Goal: Download file/media

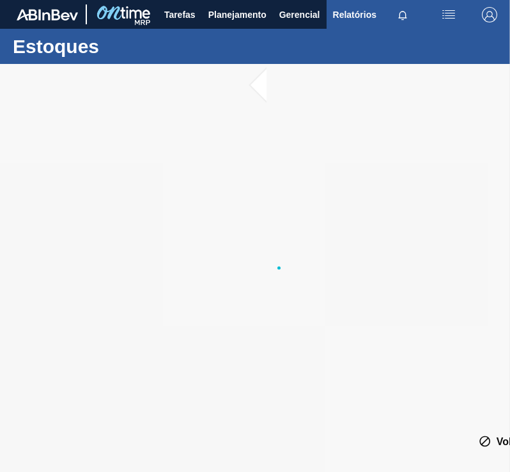
click at [334, 21] on span "Relatórios" at bounding box center [354, 14] width 43 height 15
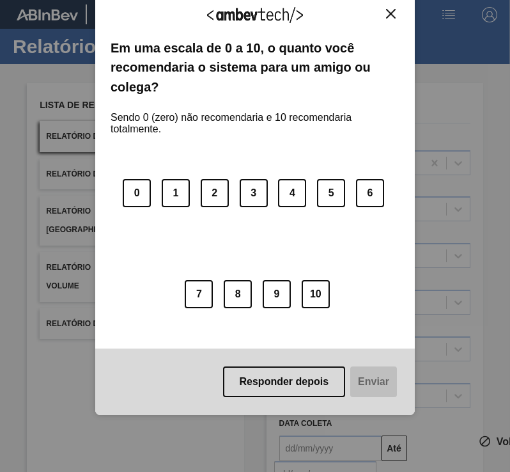
click at [396, 8] on button "Close" at bounding box center [390, 13] width 17 height 11
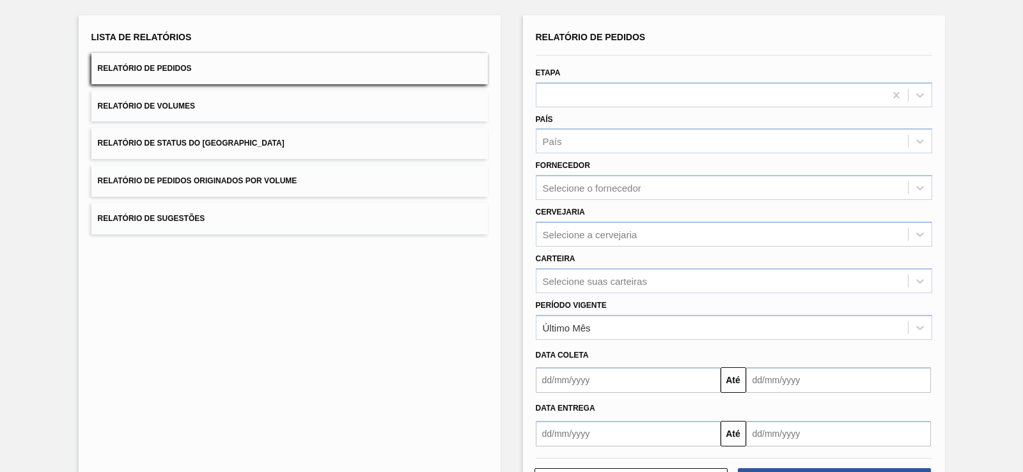
scroll to position [120, 0]
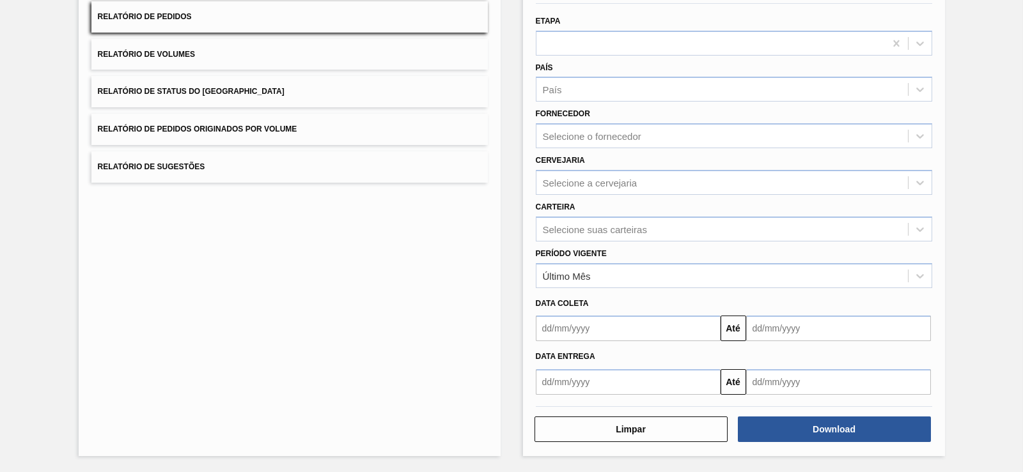
drag, startPoint x: 541, startPoint y: 199, endPoint x: 535, endPoint y: 302, distance: 103.1
click at [509, 333] on button "Até" at bounding box center [733, 329] width 26 height 26
click at [509, 388] on input "text" at bounding box center [628, 382] width 185 height 26
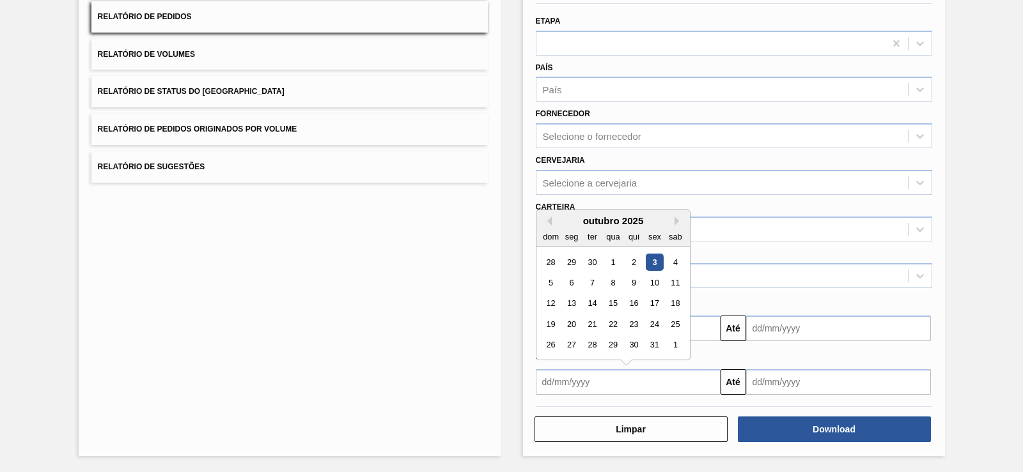
click at [509, 262] on div "3" at bounding box center [654, 262] width 17 height 17
type input "03/10/2025"
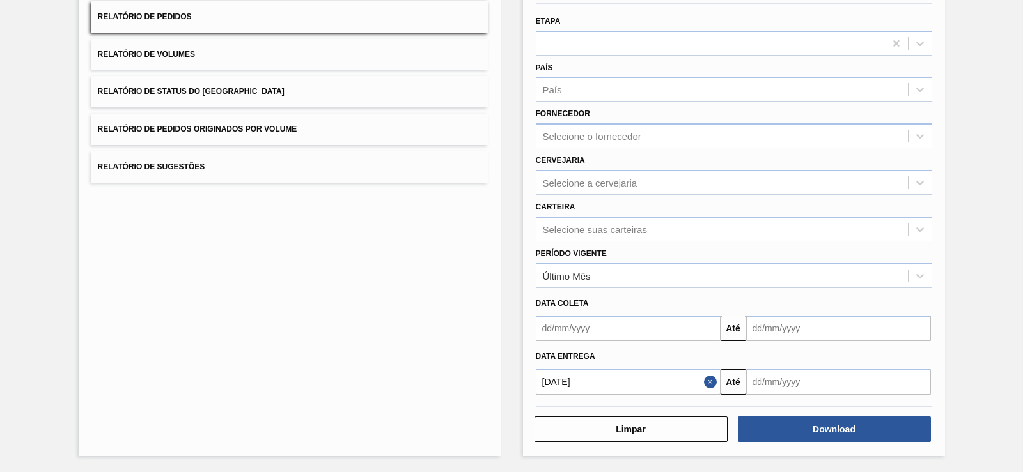
click at [509, 392] on input "text" at bounding box center [838, 382] width 185 height 26
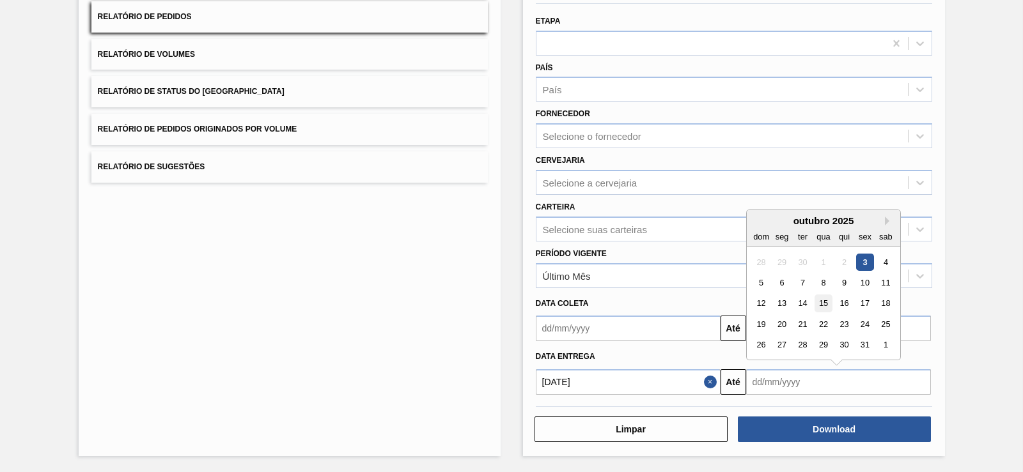
click at [509, 307] on div "15" at bounding box center [822, 303] width 17 height 17
type input "15/10/2025"
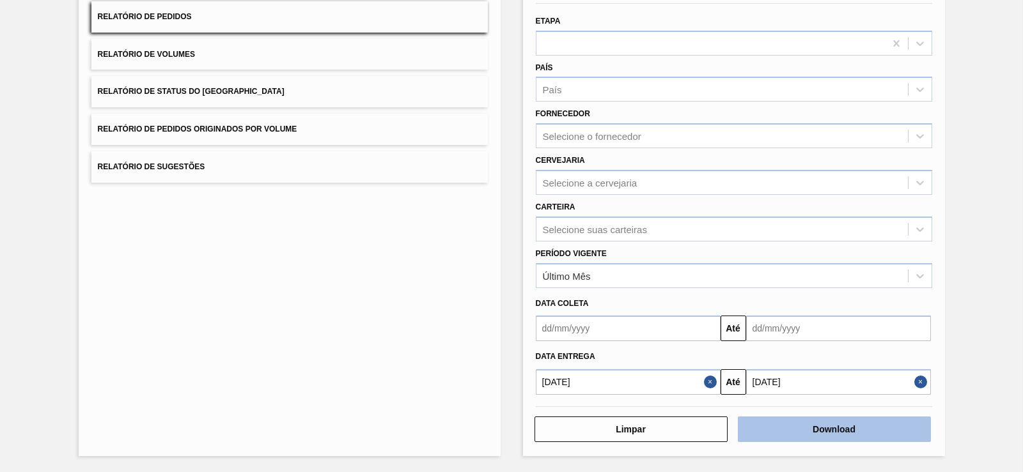
click at [509, 428] on button "Download" at bounding box center [834, 430] width 193 height 26
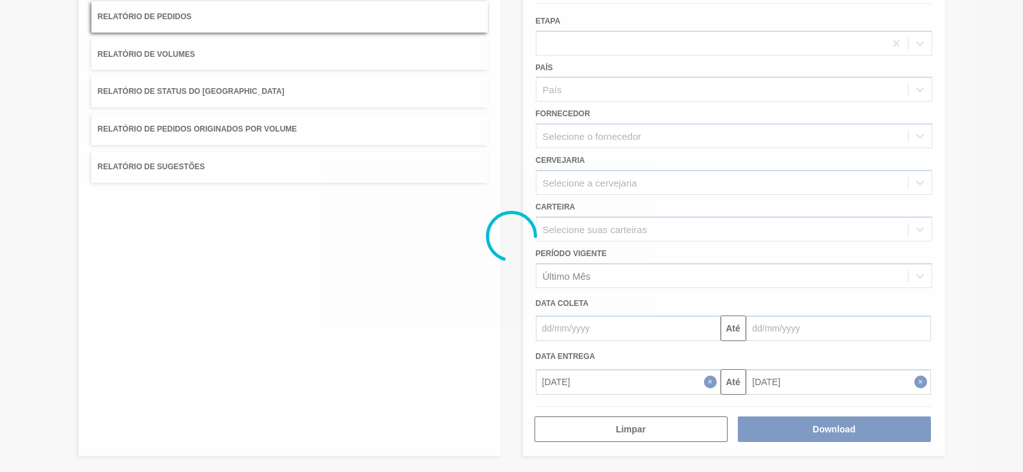
drag, startPoint x: 596, startPoint y: 445, endPoint x: 596, endPoint y: 431, distance: 13.4
click at [509, 445] on div at bounding box center [511, 236] width 1023 height 472
click at [509, 382] on div at bounding box center [511, 236] width 1023 height 472
click at [453, 109] on div at bounding box center [511, 236] width 1023 height 472
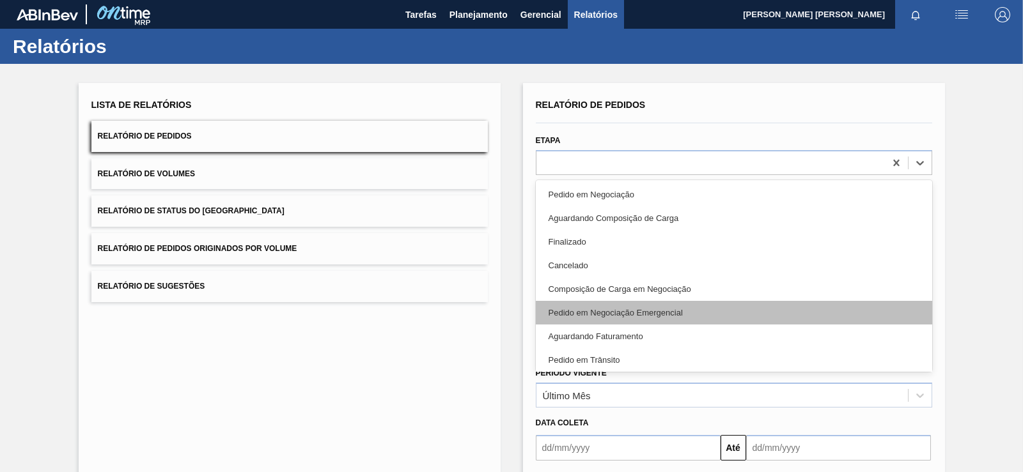
drag, startPoint x: 646, startPoint y: 179, endPoint x: 639, endPoint y: 311, distance: 131.9
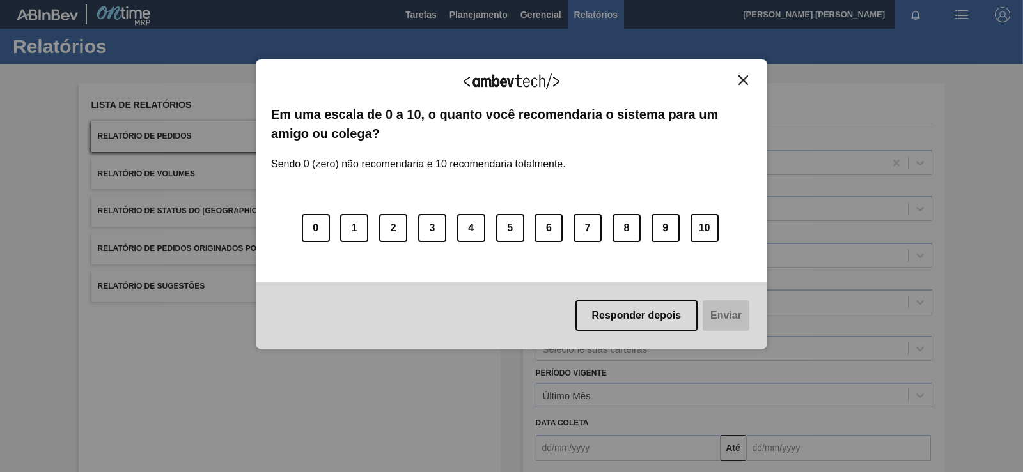
click at [941, 180] on div "Agradecemos seu feedback! Em uma escala de 0 a 10, o quanto você recomendaria o…" at bounding box center [511, 236] width 1023 height 472
click at [747, 75] on button "Close" at bounding box center [742, 80] width 17 height 11
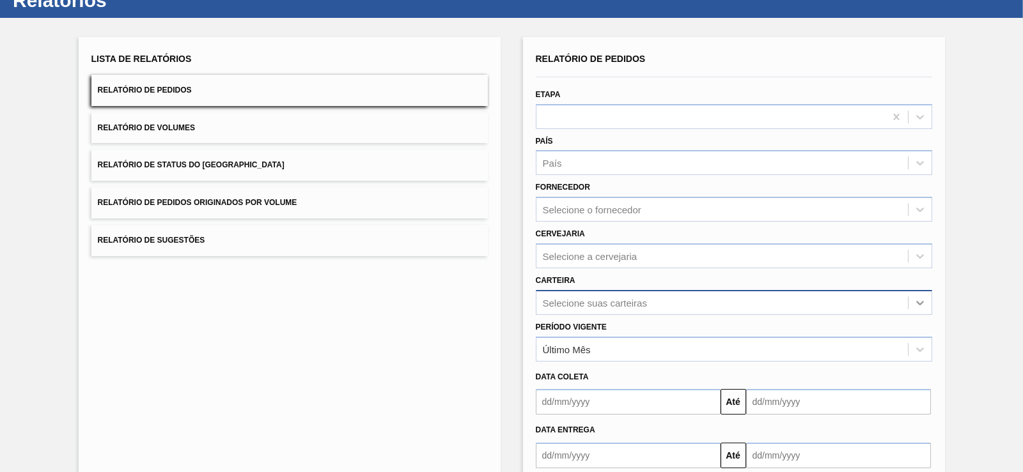
drag, startPoint x: 975, startPoint y: 178, endPoint x: 908, endPoint y: 235, distance: 88.0
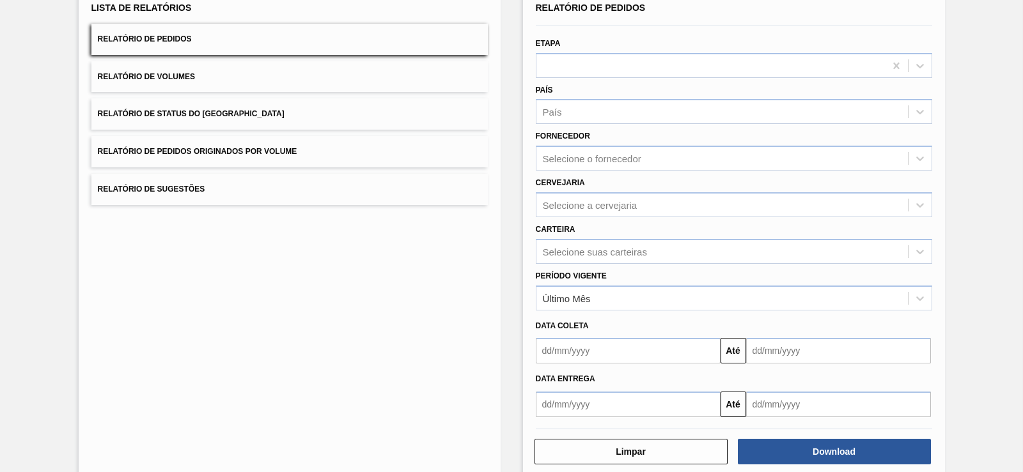
scroll to position [80, 0]
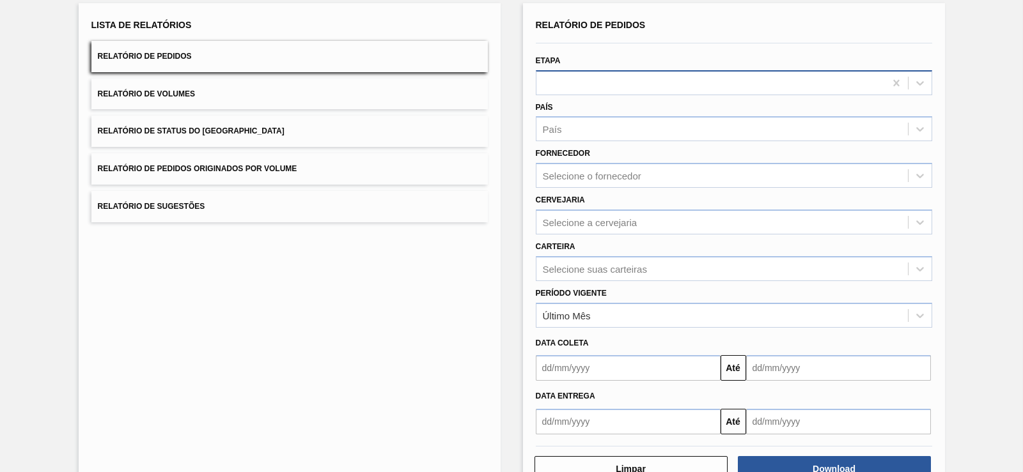
click at [857, 81] on div at bounding box center [710, 83] width 348 height 19
click at [992, 120] on div "Lista de Relatórios Relatório de Pedidos Relatório de Volumes Relatório de Stat…" at bounding box center [511, 248] width 1023 height 528
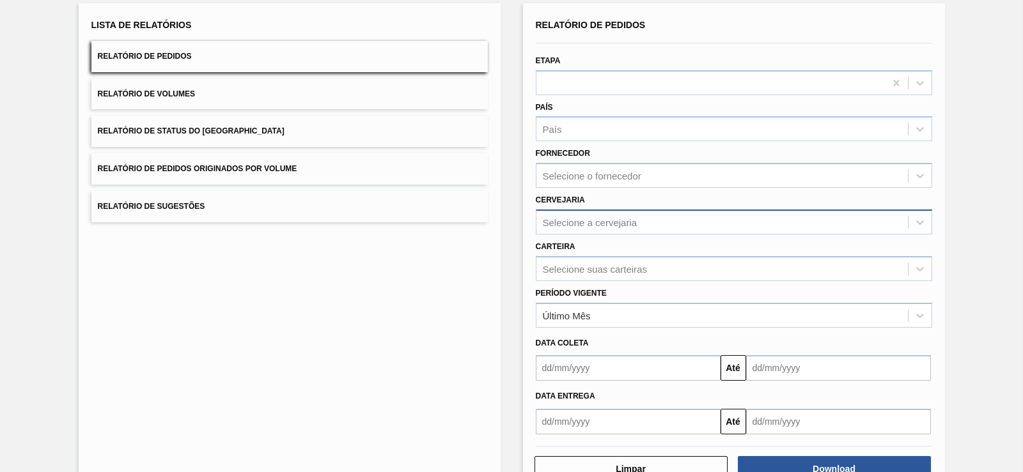
click at [679, 222] on div "Selecione a cervejaria" at bounding box center [721, 222] width 371 height 19
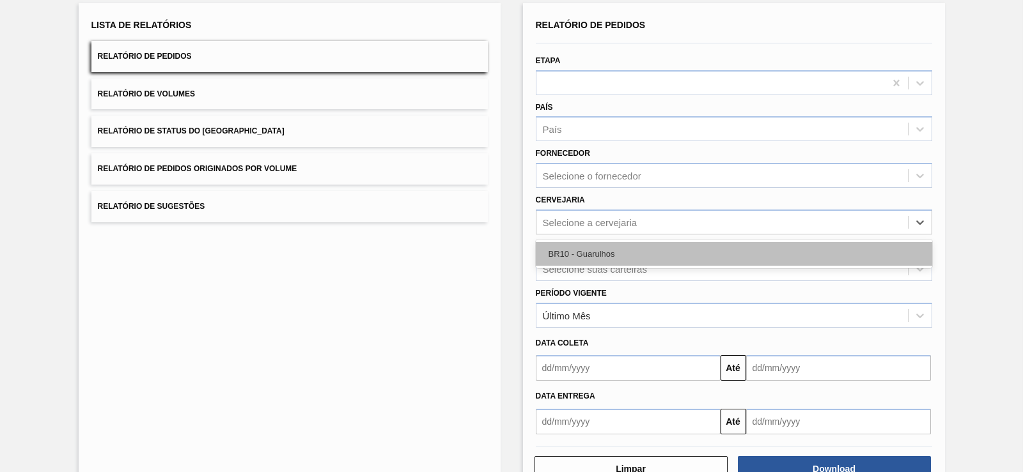
click at [649, 255] on div "BR10 - Guarulhos" at bounding box center [734, 254] width 396 height 24
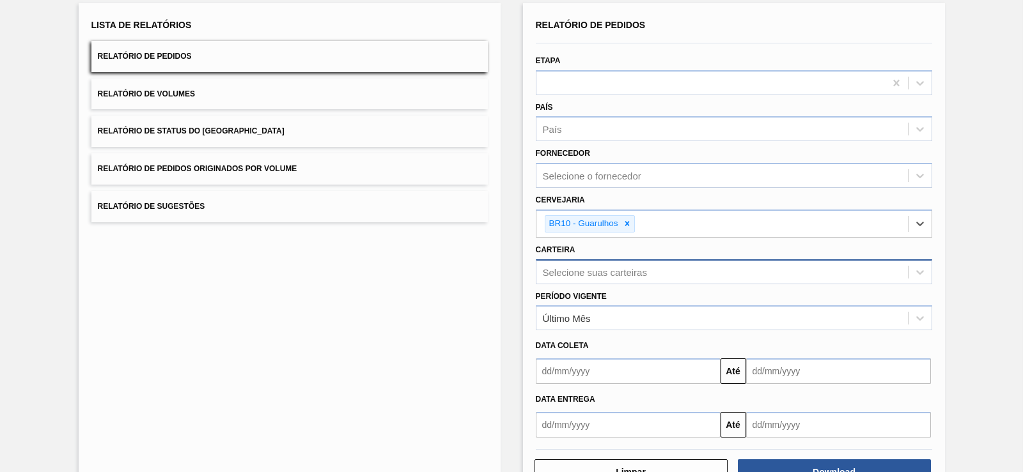
click at [640, 263] on div "Selecione suas carteiras" at bounding box center [721, 272] width 371 height 19
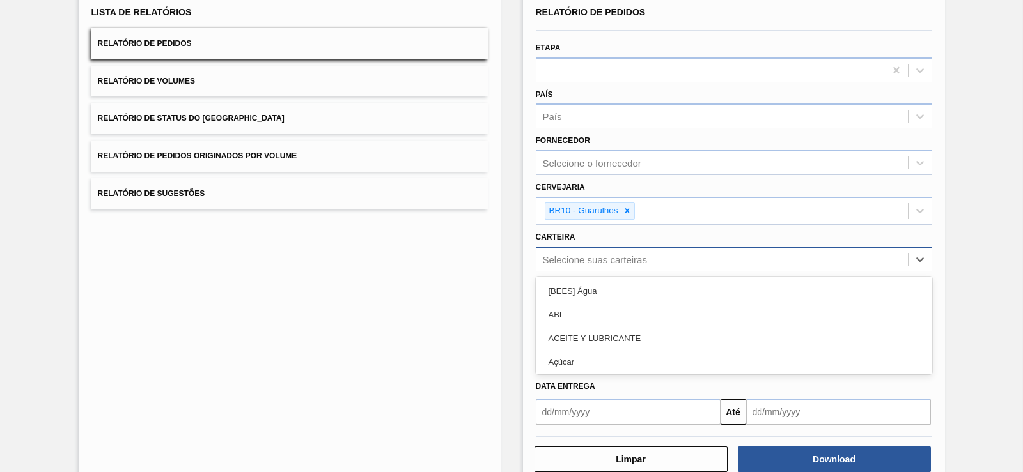
scroll to position [94, 0]
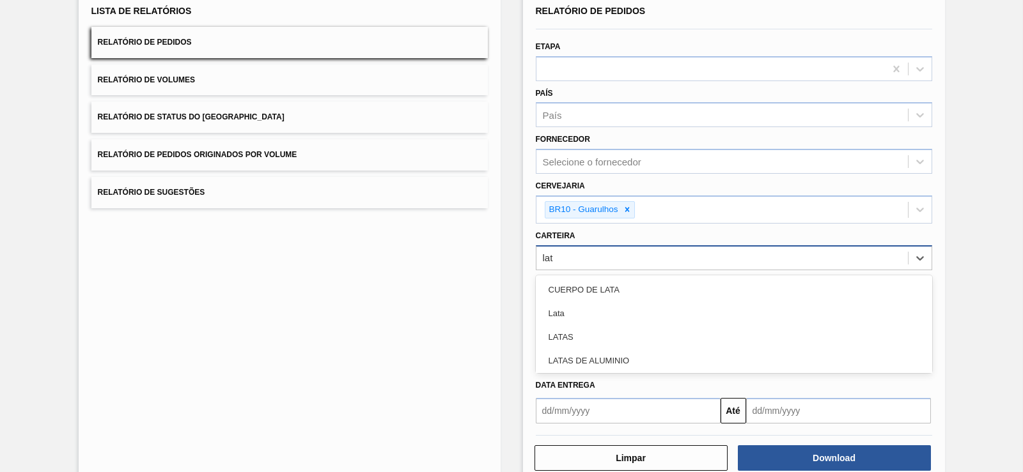
type input "lata"
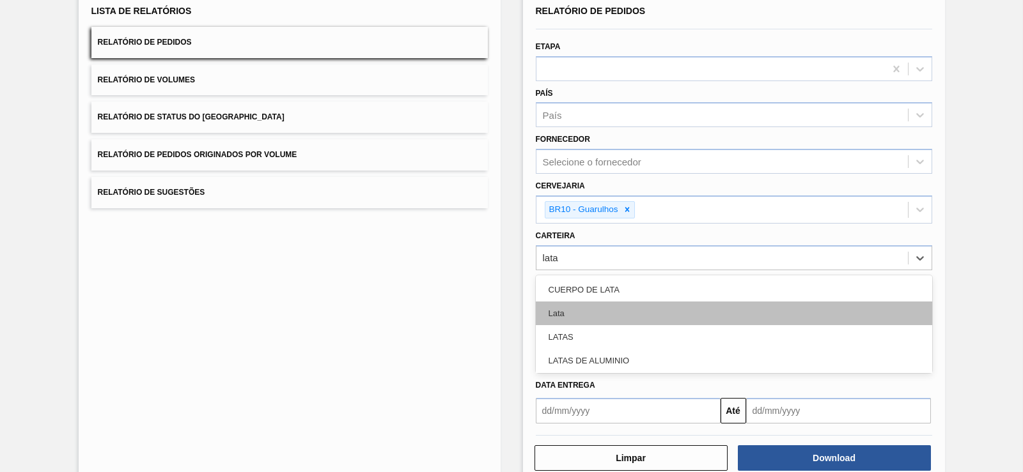
click at [596, 314] on div "Lata" at bounding box center [734, 314] width 396 height 24
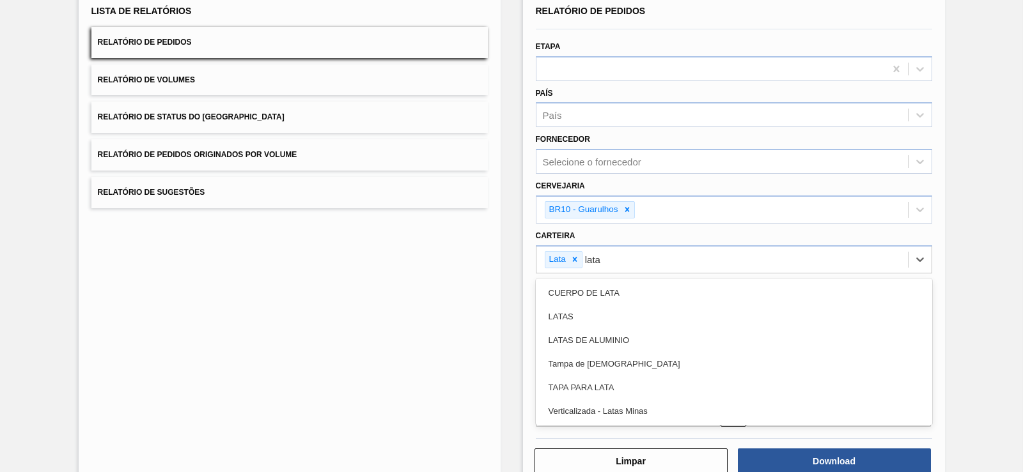
type input "latas"
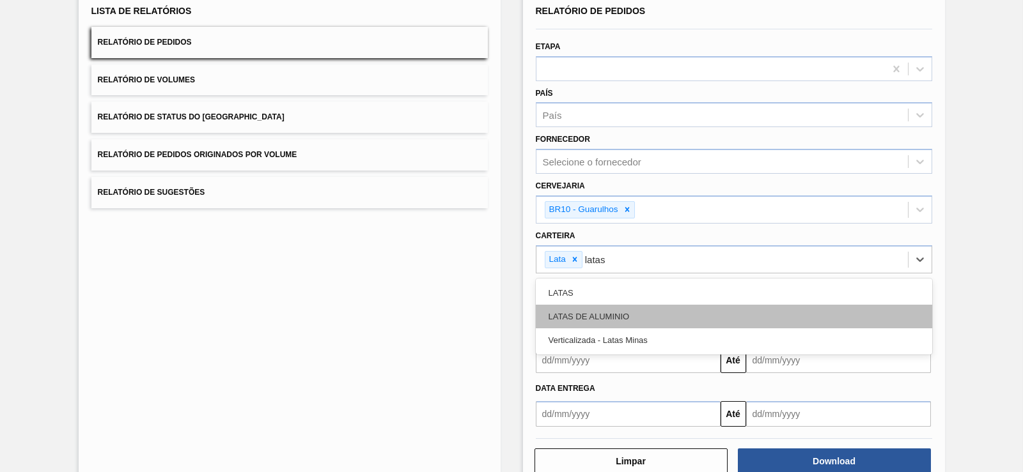
click at [609, 314] on div "LATAS DE ALUMINIO" at bounding box center [734, 317] width 396 height 24
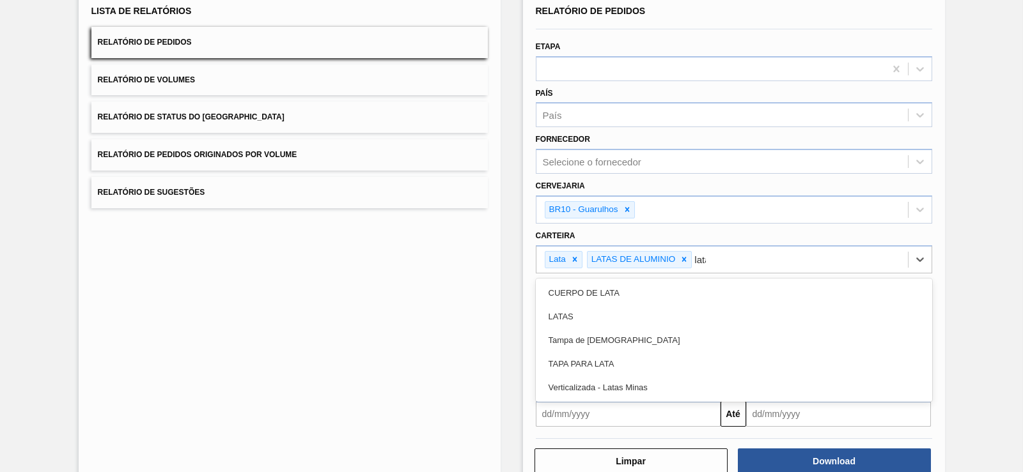
type input "latas"
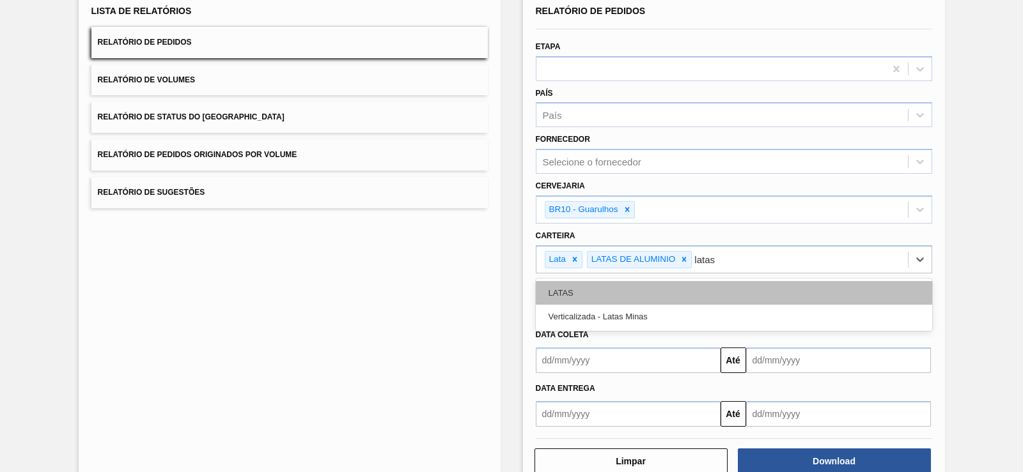
click at [612, 296] on div "LATAS" at bounding box center [734, 293] width 396 height 24
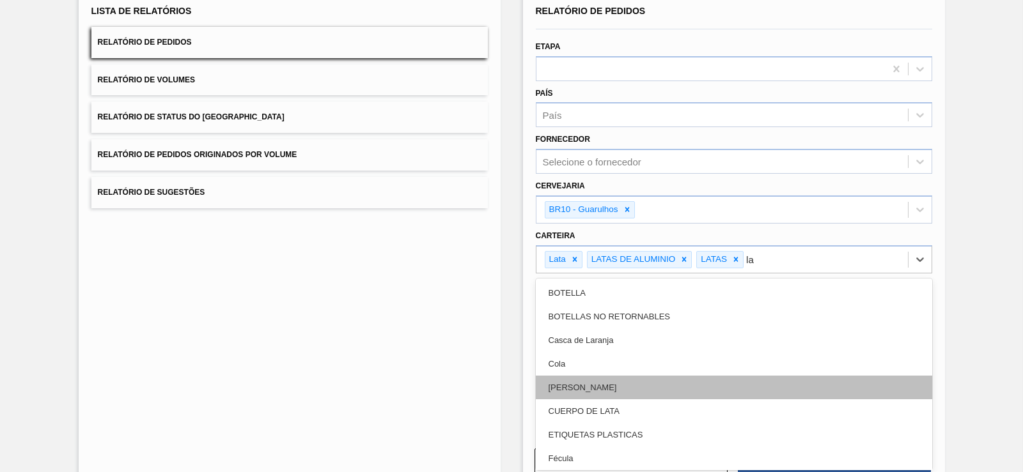
type input "l"
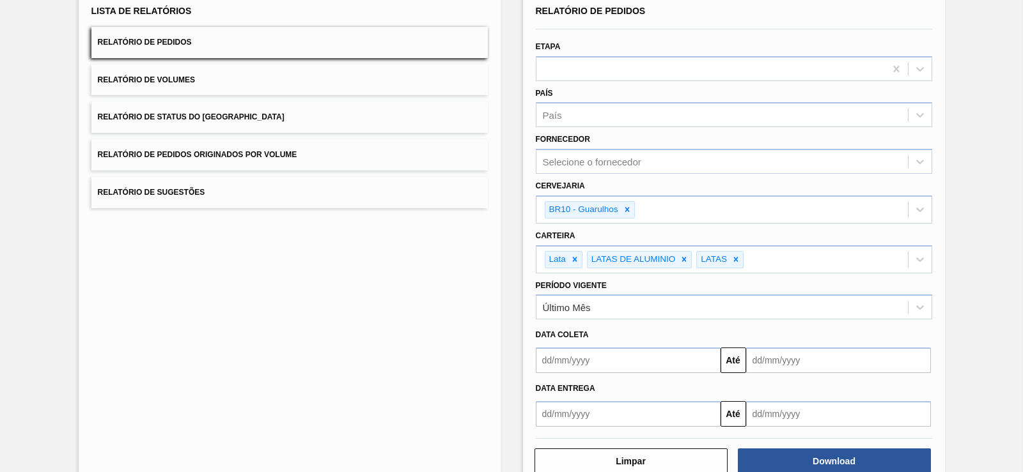
click at [973, 247] on div "Lista de Relatórios Relatório de Pedidos Relatório de Volumes Relatório de Stat…" at bounding box center [511, 237] width 1023 height 534
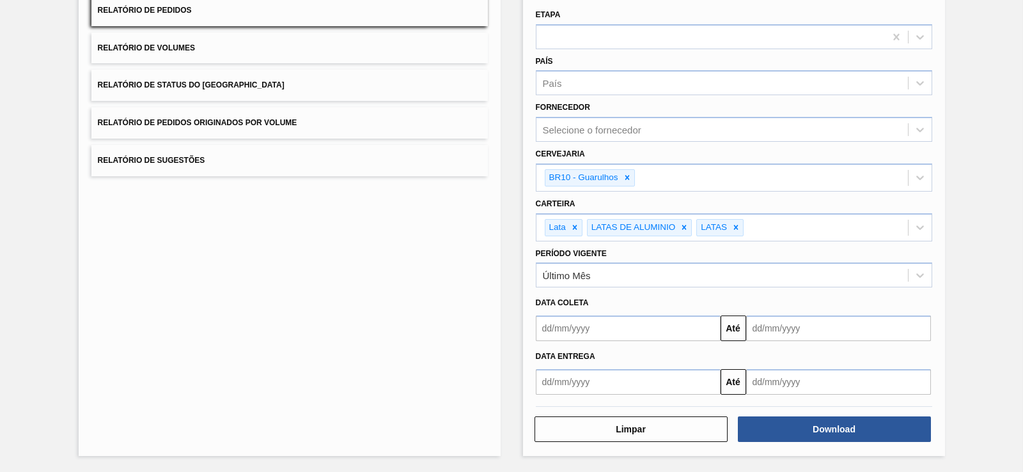
drag, startPoint x: 934, startPoint y: 210, endPoint x: 926, endPoint y: 255, distance: 45.4
click at [672, 378] on input "text" at bounding box center [628, 382] width 185 height 26
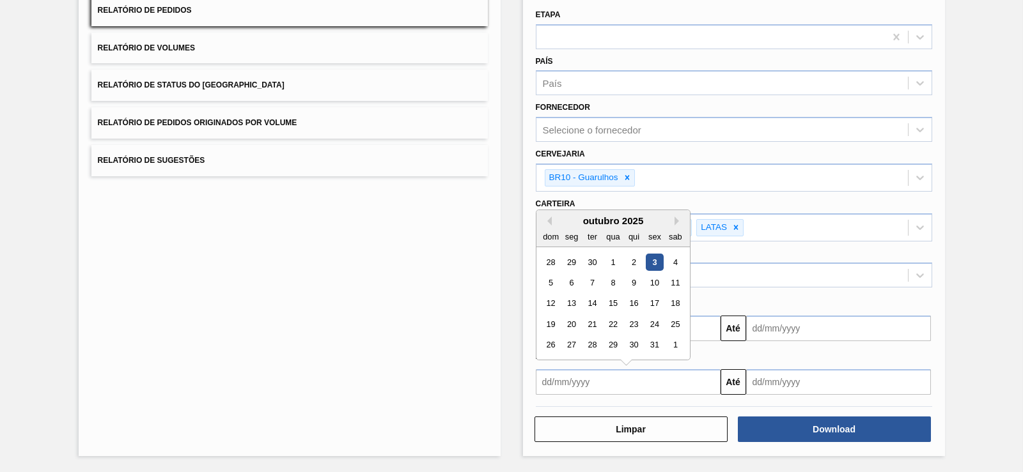
click at [655, 260] on div "3" at bounding box center [654, 261] width 17 height 17
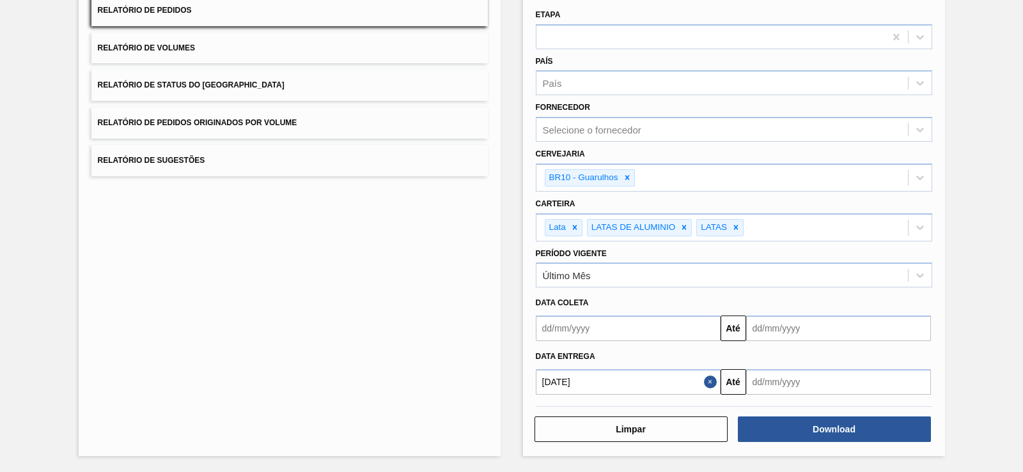
type input "03/10/2025"
click at [777, 382] on input "text" at bounding box center [838, 382] width 185 height 26
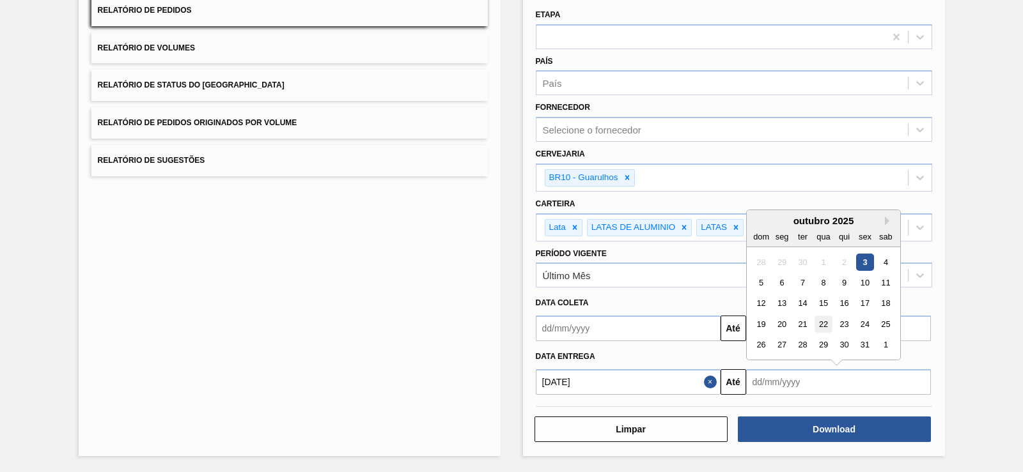
click at [830, 325] on div "22" at bounding box center [822, 324] width 17 height 17
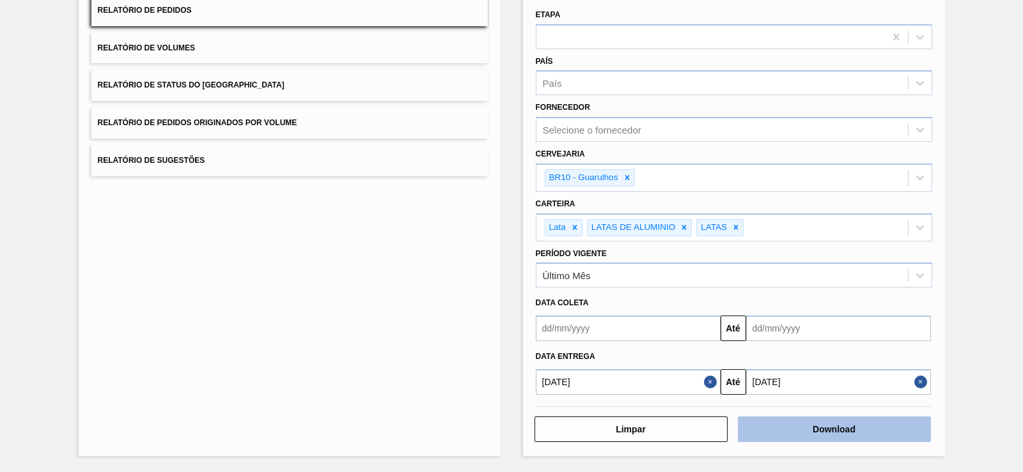
click at [824, 427] on button "Download" at bounding box center [834, 430] width 193 height 26
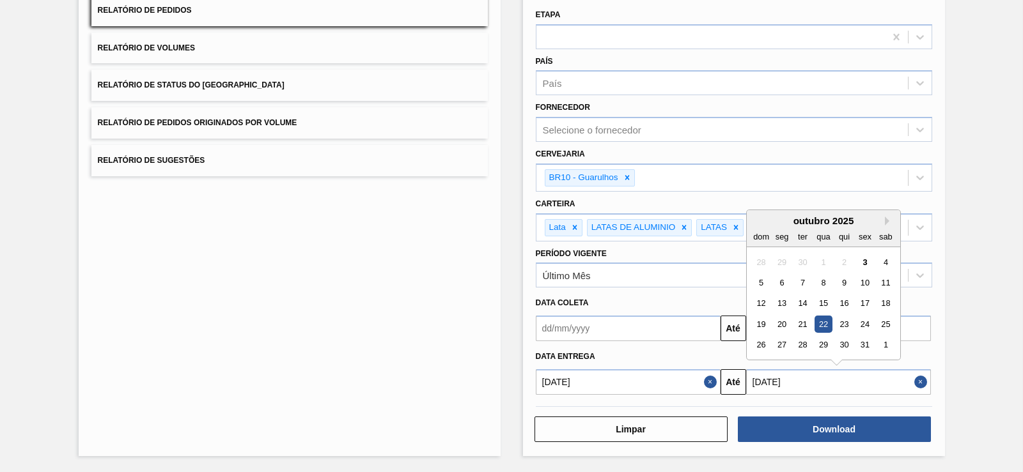
click at [782, 381] on input "22/10/2025" at bounding box center [838, 382] width 185 height 26
click at [870, 344] on div "31" at bounding box center [864, 344] width 17 height 17
type input "31/10/2025"
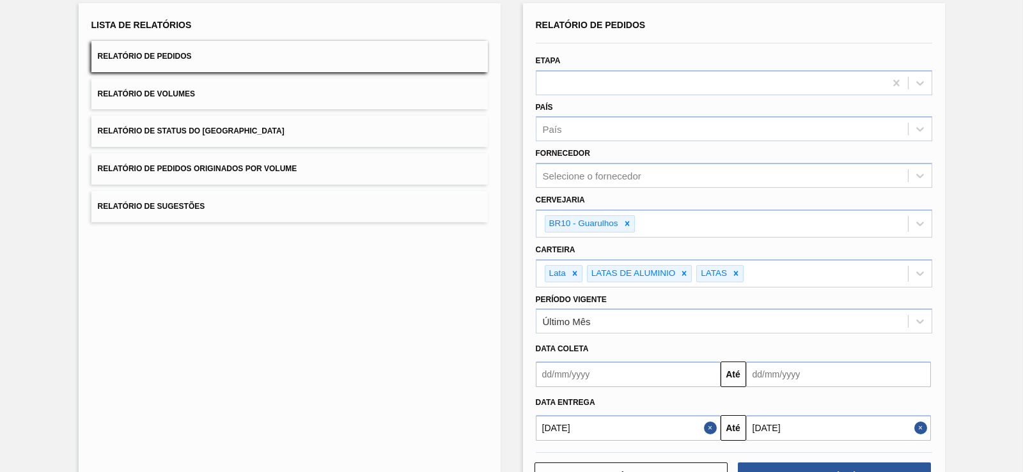
scroll to position [1, 0]
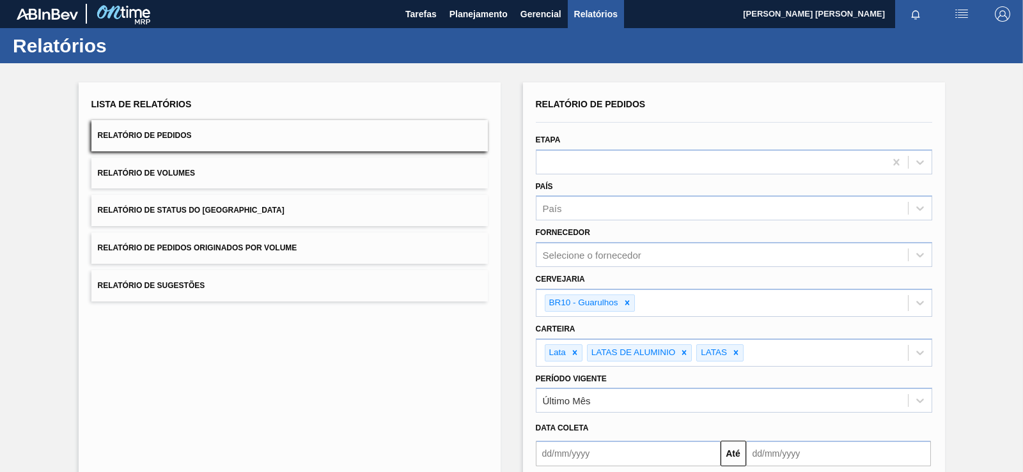
drag, startPoint x: 373, startPoint y: 265, endPoint x: 368, endPoint y: 245, distance: 20.5
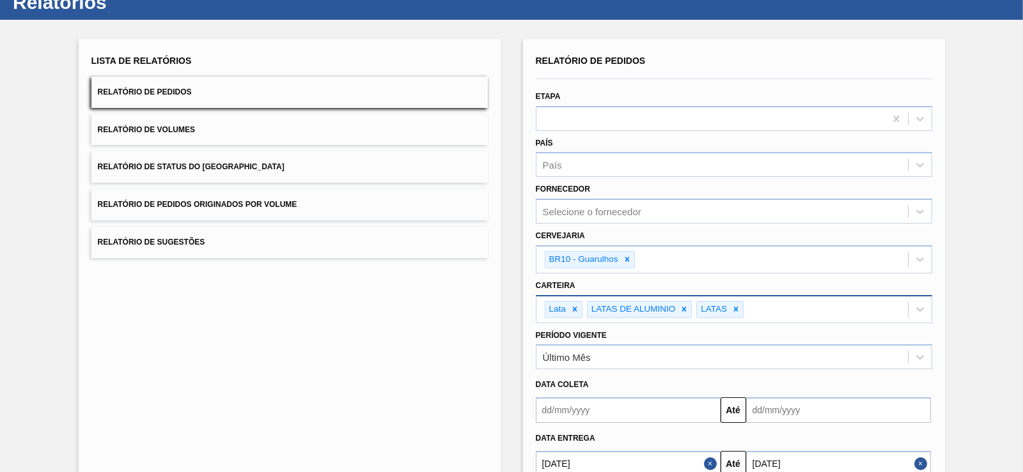
scroll to position [126, 0]
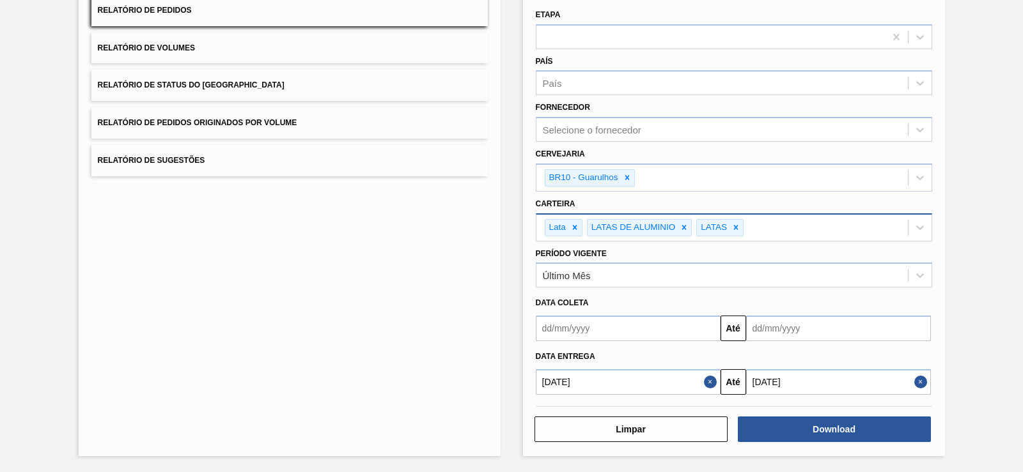
drag, startPoint x: 674, startPoint y: 149, endPoint x: 665, endPoint y: 222, distance: 74.0
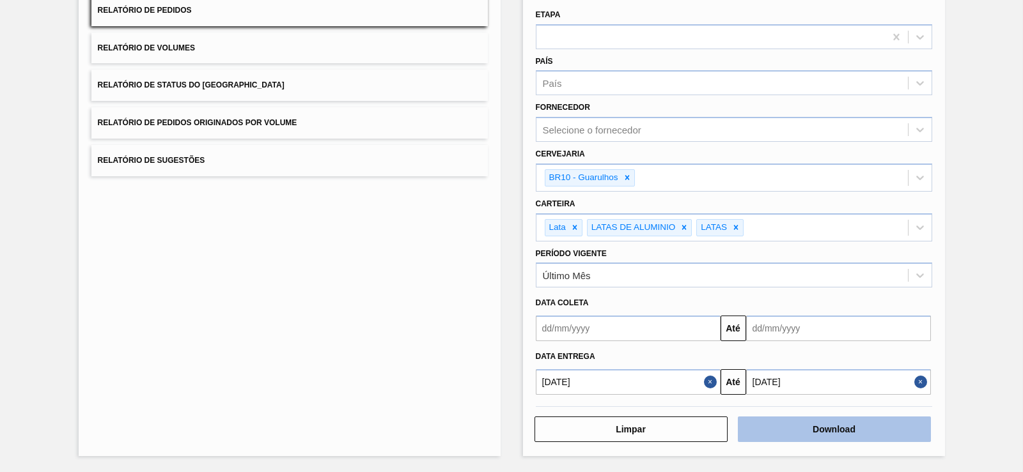
click at [815, 428] on button "Download" at bounding box center [834, 430] width 193 height 26
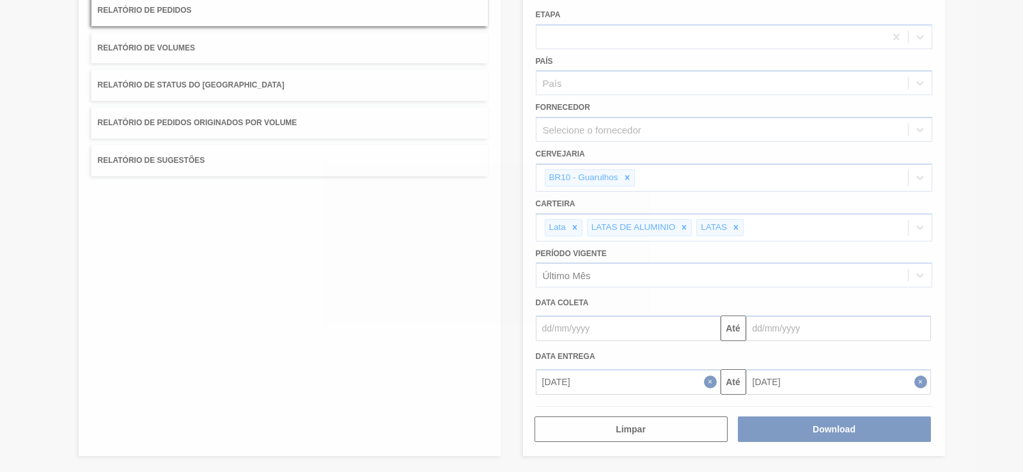
drag, startPoint x: 421, startPoint y: 327, endPoint x: 412, endPoint y: 147, distance: 179.8
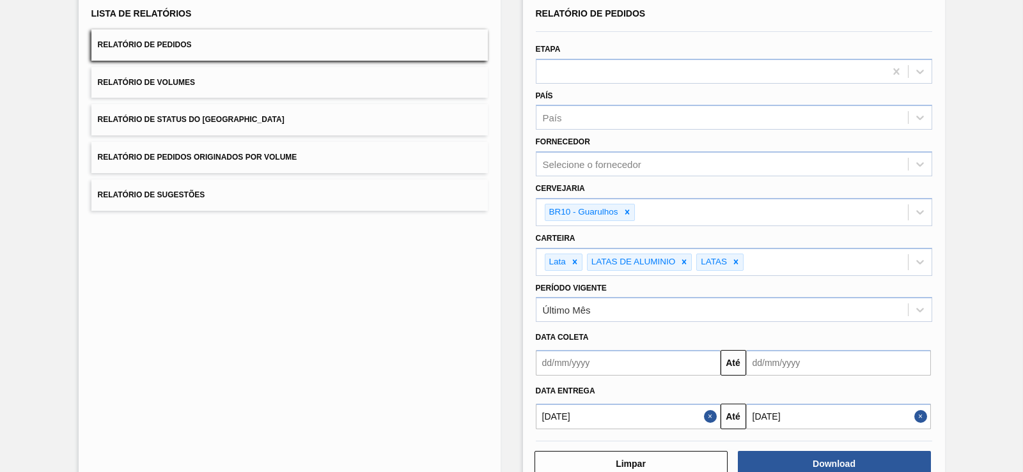
drag, startPoint x: 408, startPoint y: 324, endPoint x: 416, endPoint y: 243, distance: 81.5
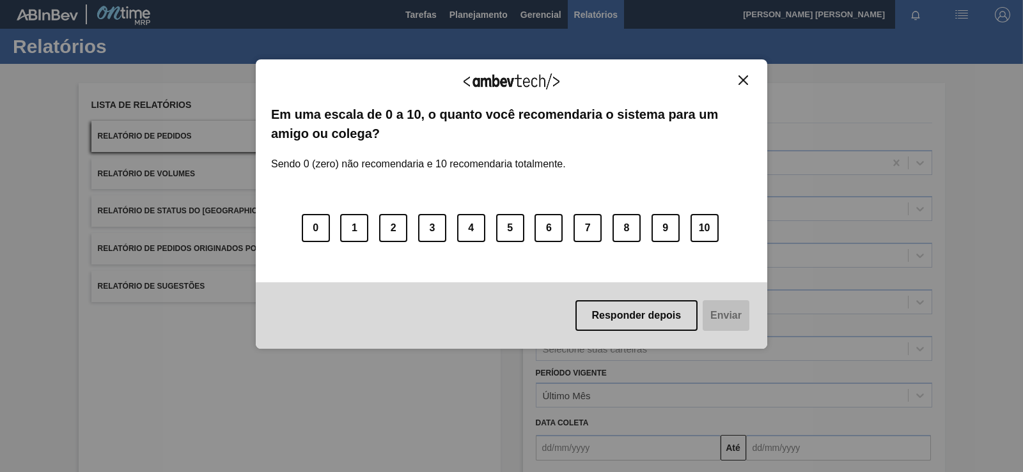
click at [757, 79] on div "Agradecemos seu feedback! Em uma escala de 0 a 10, o quanto você recomendaria o…" at bounding box center [511, 204] width 511 height 290
click at [737, 78] on button "Close" at bounding box center [742, 80] width 17 height 11
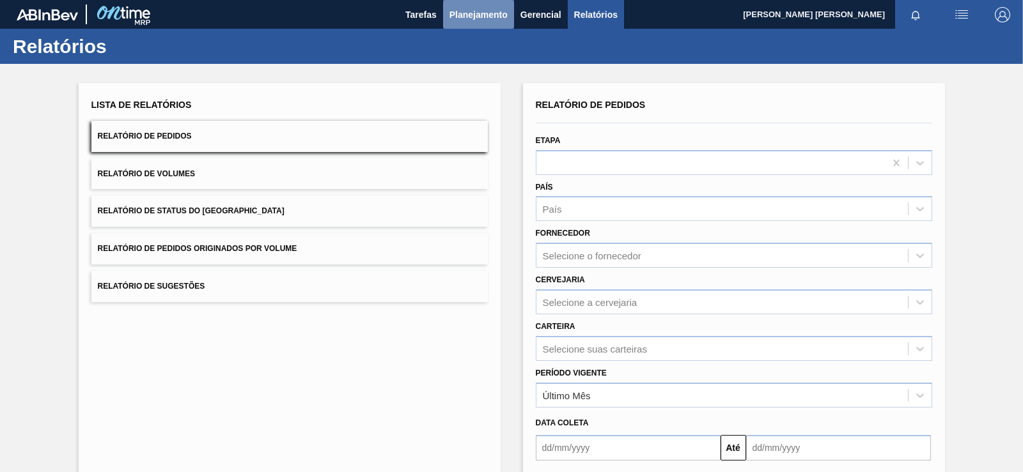
click at [479, 24] on button "Planejamento" at bounding box center [478, 14] width 71 height 29
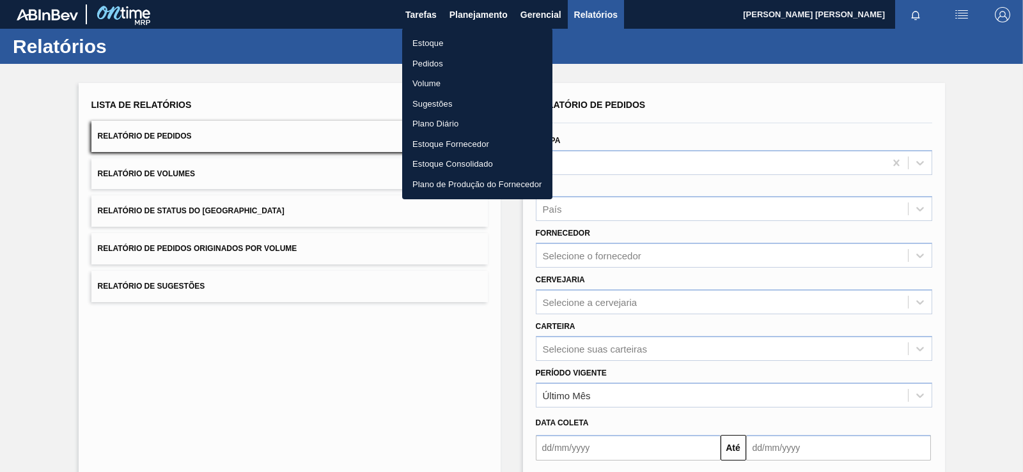
click at [428, 37] on li "Estoque" at bounding box center [477, 43] width 150 height 20
